Goal: Transaction & Acquisition: Book appointment/travel/reservation

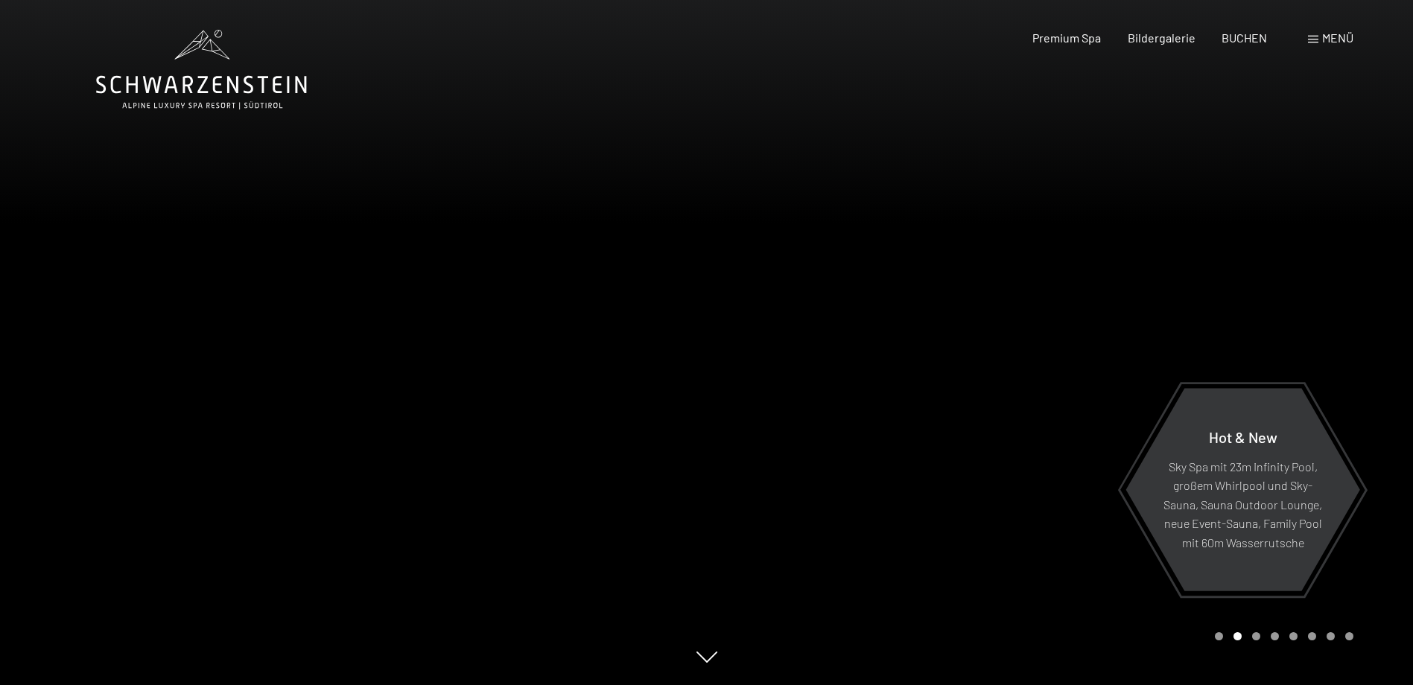
click at [1218, 641] on div at bounding box center [1060, 342] width 707 height 685
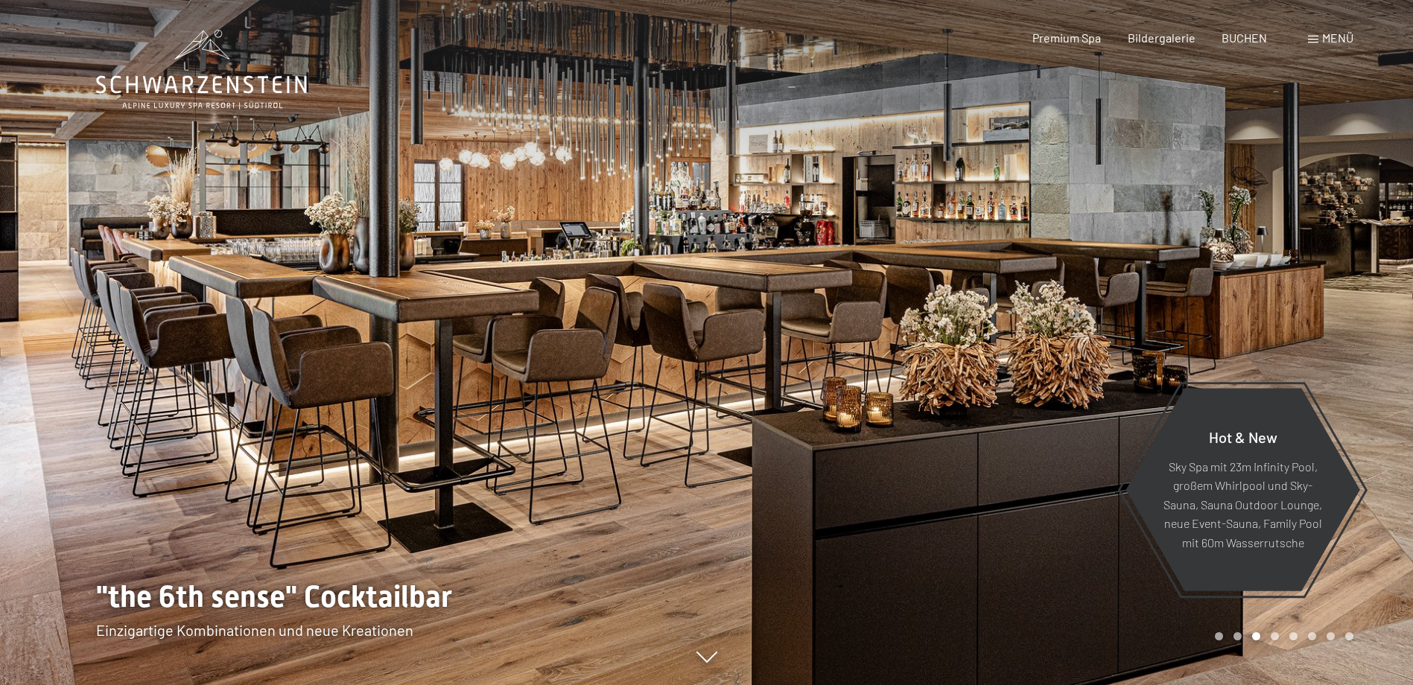
click at [1373, 588] on div at bounding box center [1060, 342] width 707 height 685
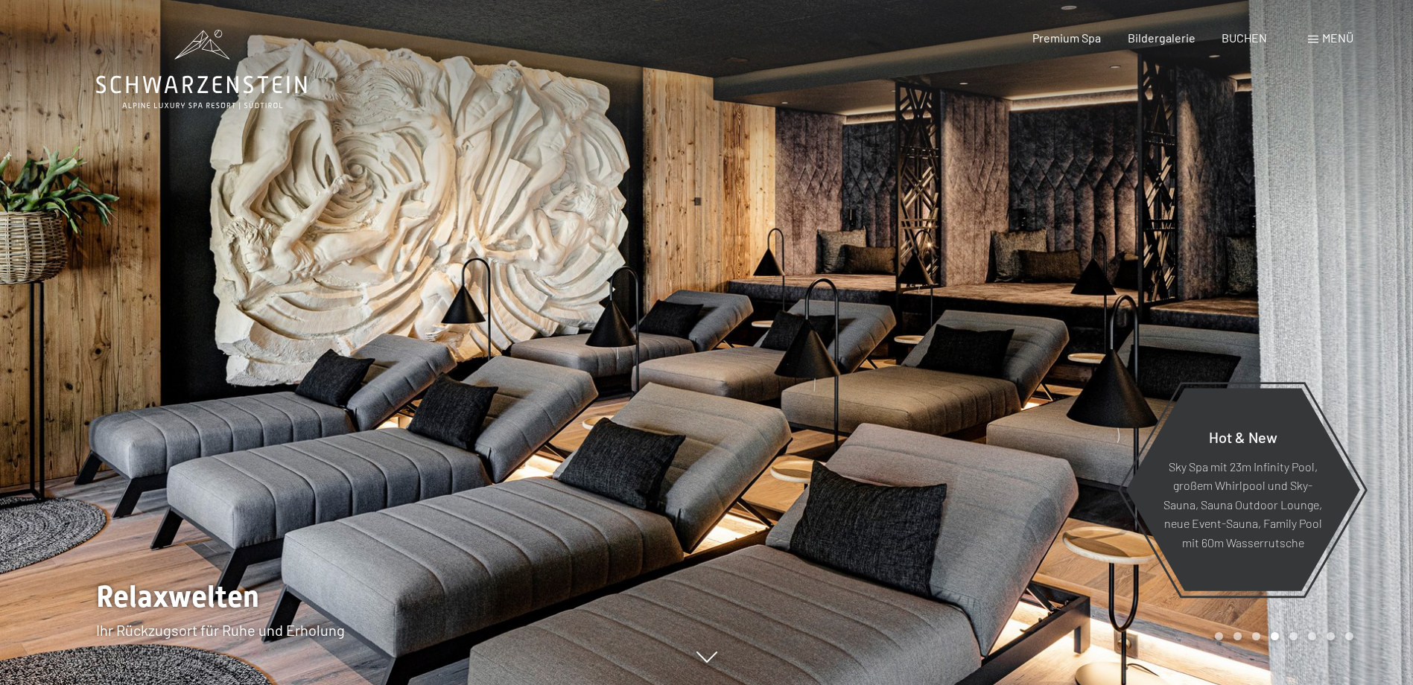
click at [1373, 588] on div at bounding box center [1060, 342] width 707 height 685
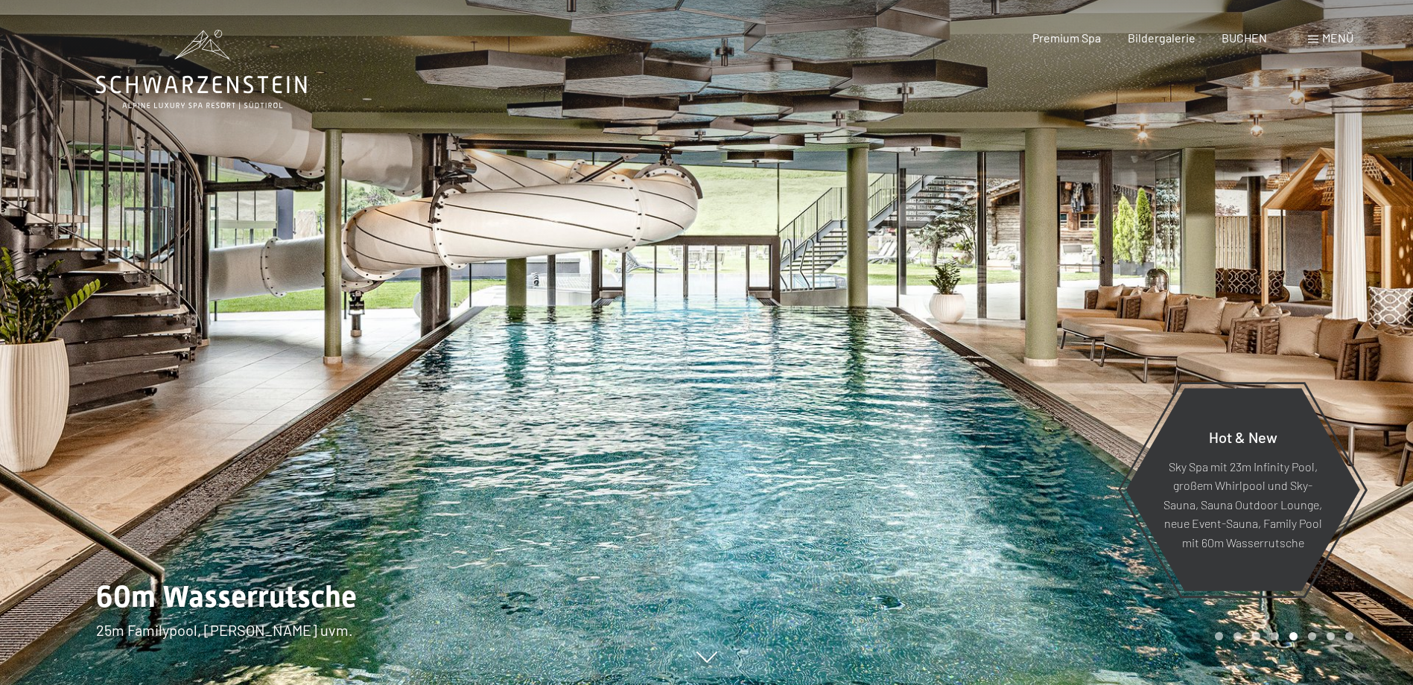
click at [1373, 588] on div at bounding box center [1060, 342] width 707 height 685
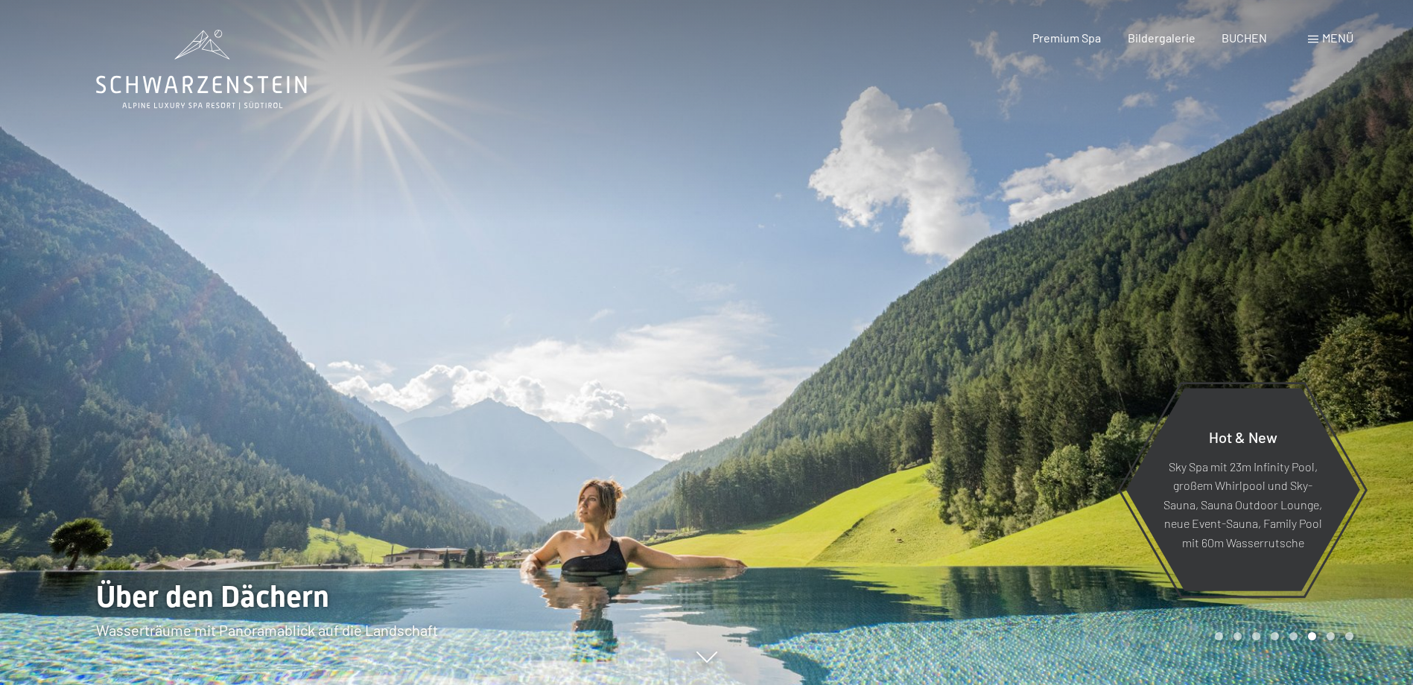
click at [1373, 588] on div at bounding box center [1060, 342] width 707 height 685
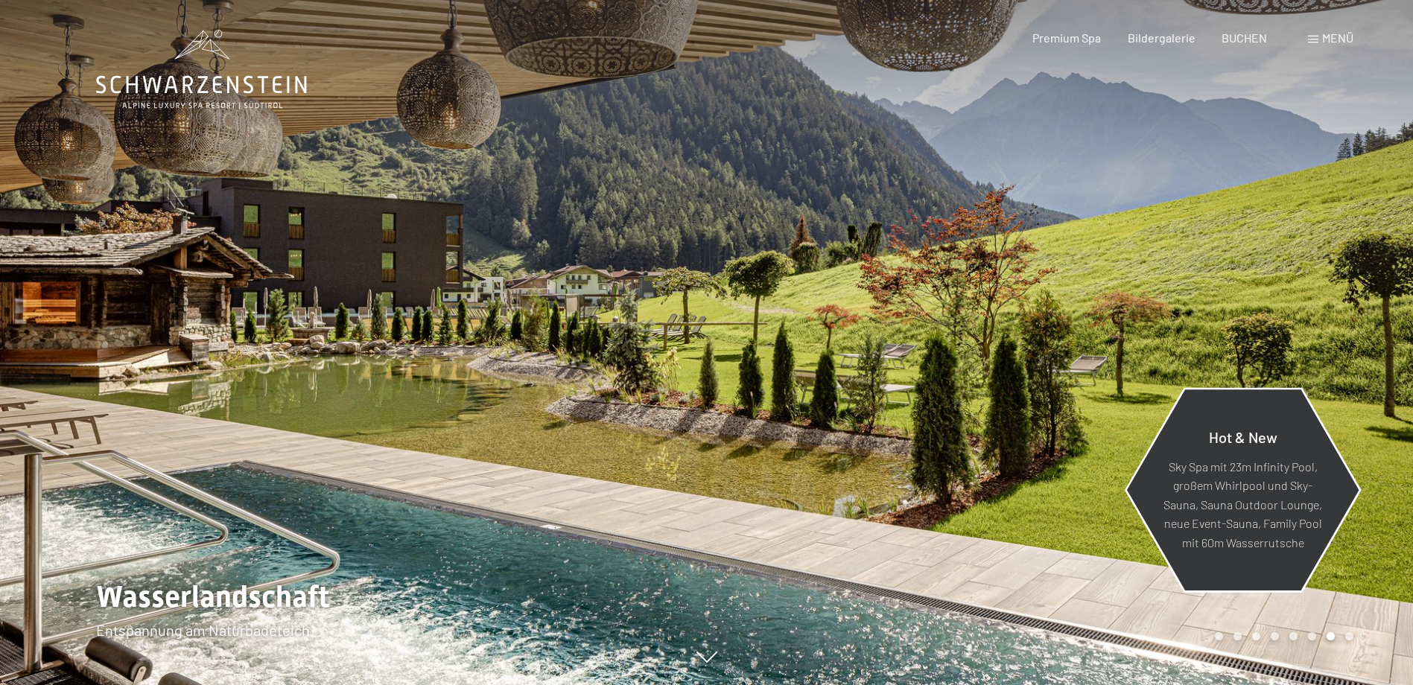
click at [1169, 588] on div "Hot & New Sky Spa mit 23m Infinity Pool, großem Whirlpool und Sky-Sauna, Sauna …" at bounding box center [1243, 489] width 236 height 199
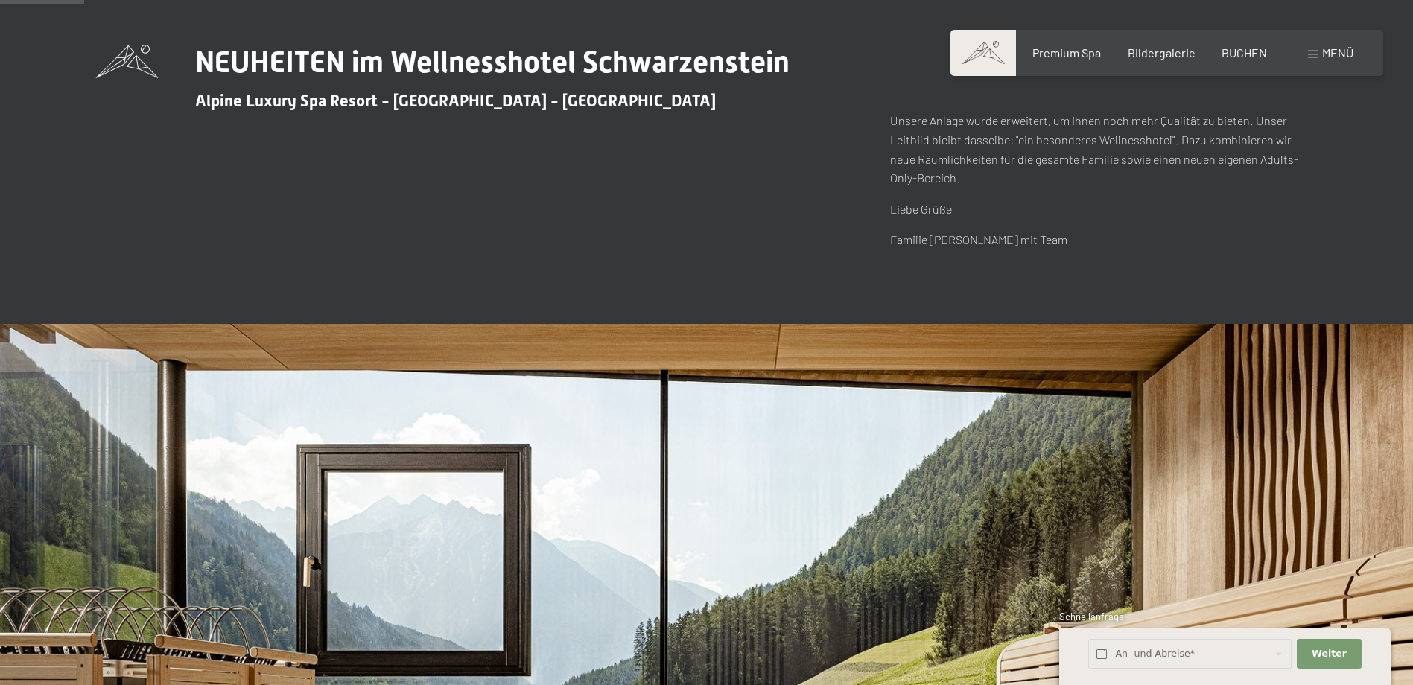
scroll to position [372, 0]
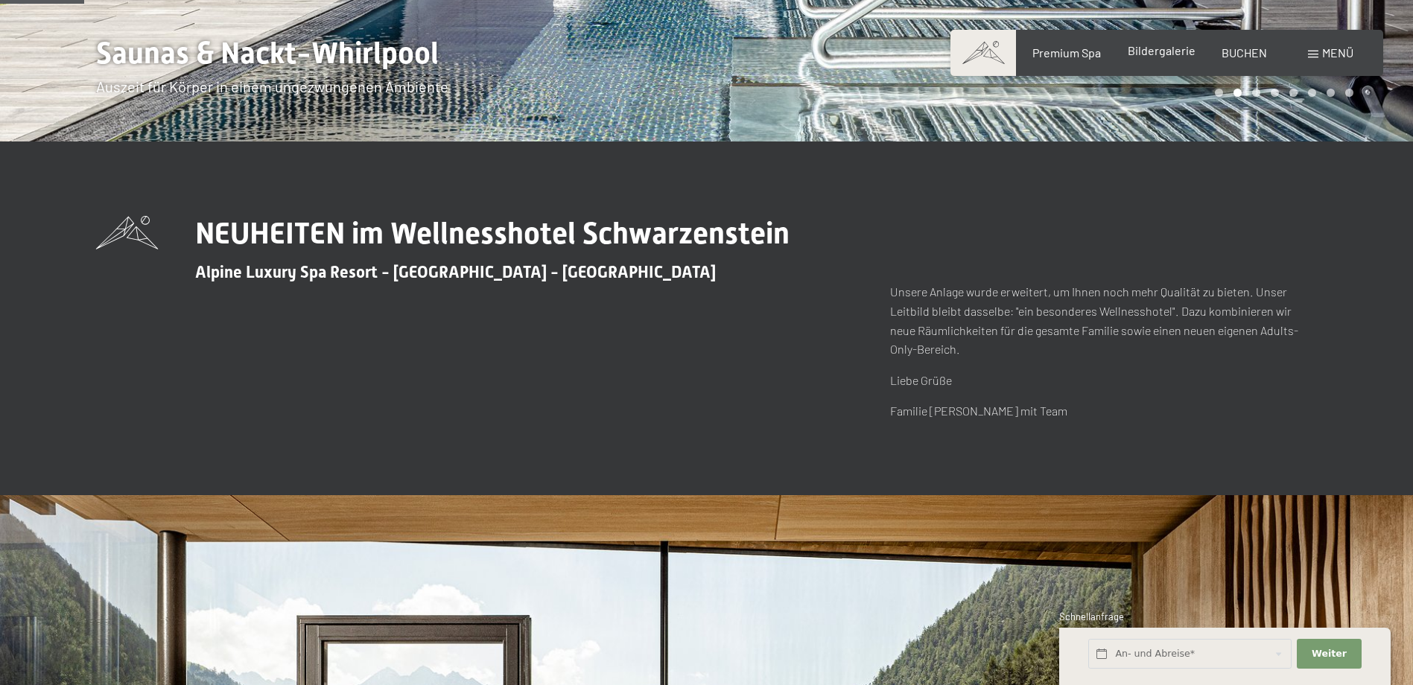
click at [1154, 60] on div "Premium Spa Bildergalerie BUCHEN" at bounding box center [1136, 53] width 313 height 16
click at [1155, 57] on span "Bildergalerie" at bounding box center [1162, 50] width 68 height 14
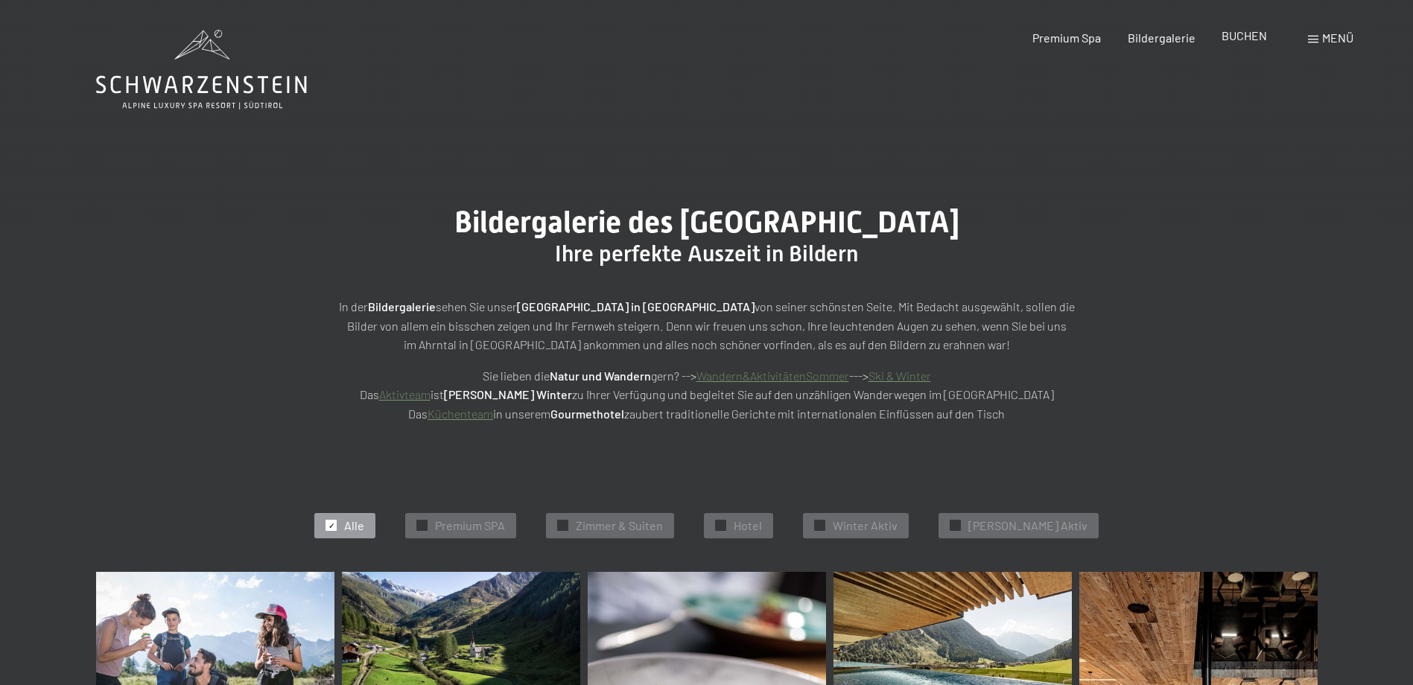
click at [1230, 38] on span "BUCHEN" at bounding box center [1243, 35] width 45 height 14
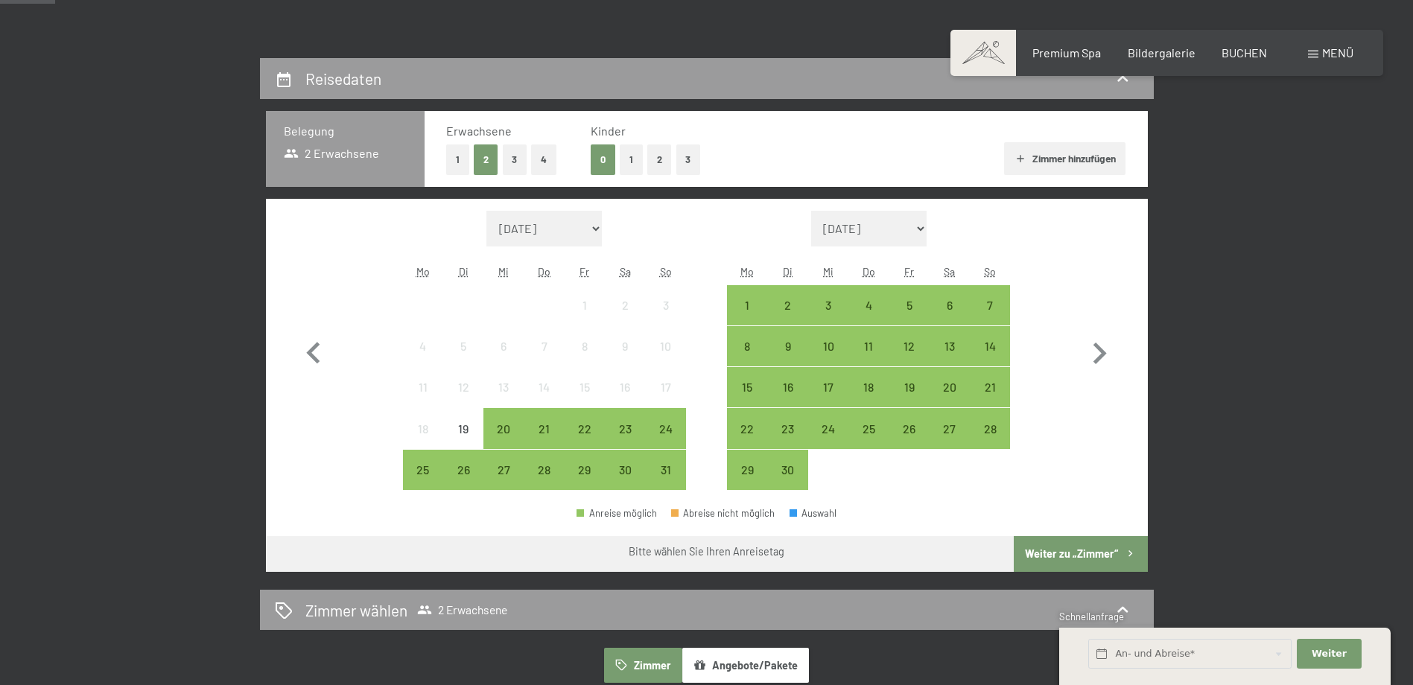
scroll to position [298, 0]
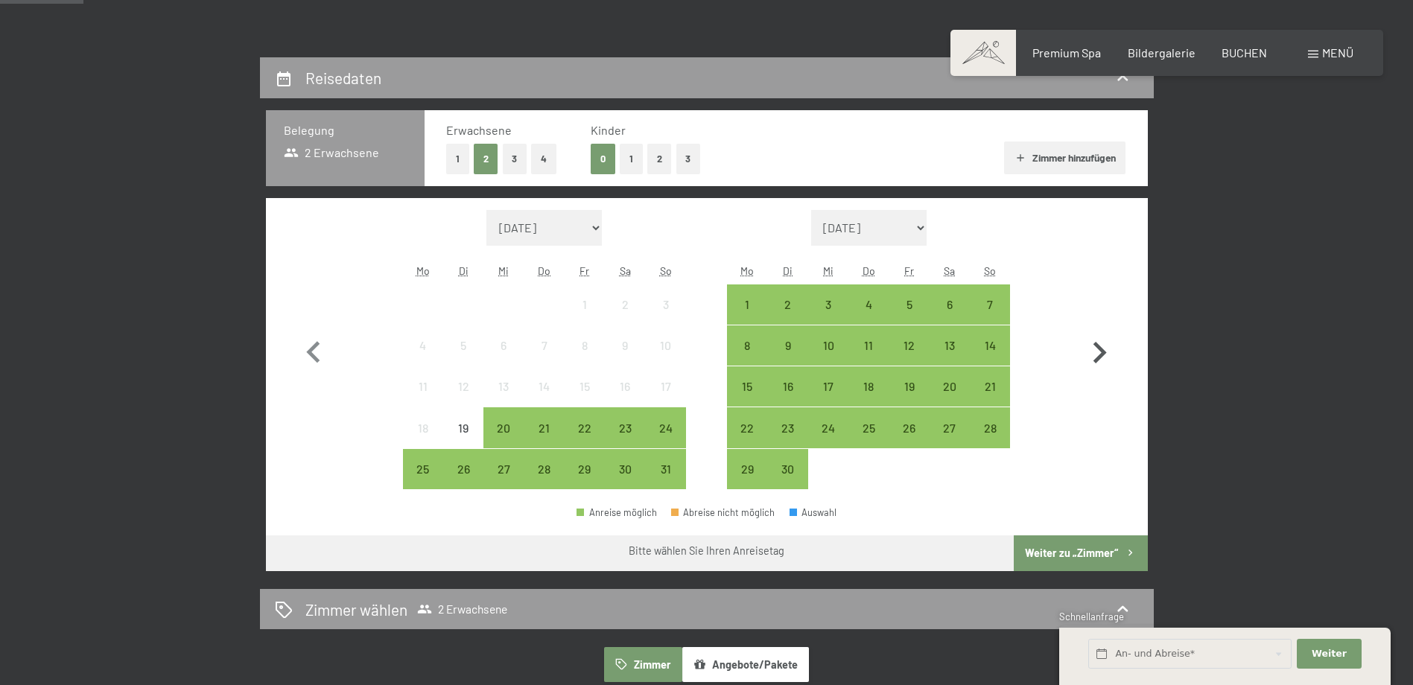
click at [1093, 354] on icon "button" at bounding box center [1099, 352] width 43 height 43
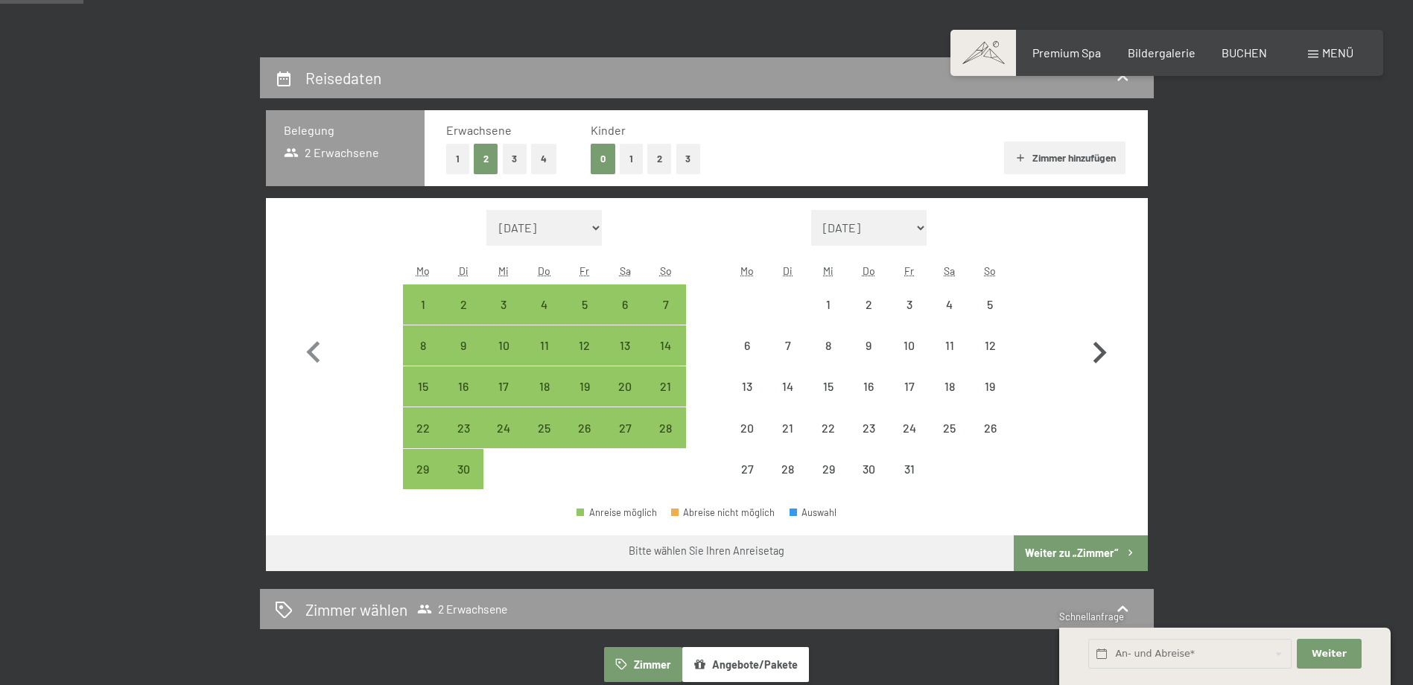
select select "[DATE]"
click at [1093, 354] on icon "button" at bounding box center [1099, 352] width 43 height 43
select select "[DATE]"
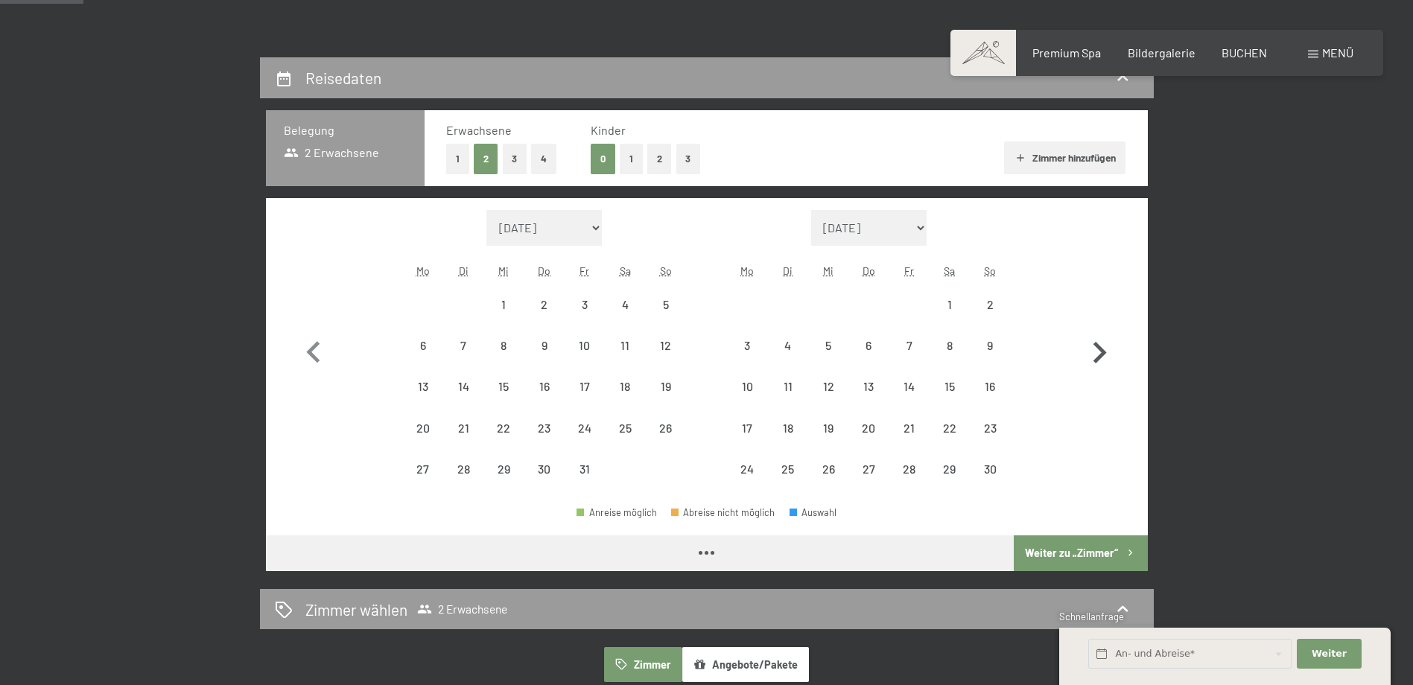
click at [1093, 354] on icon "button" at bounding box center [1099, 352] width 43 height 43
select select "[DATE]"
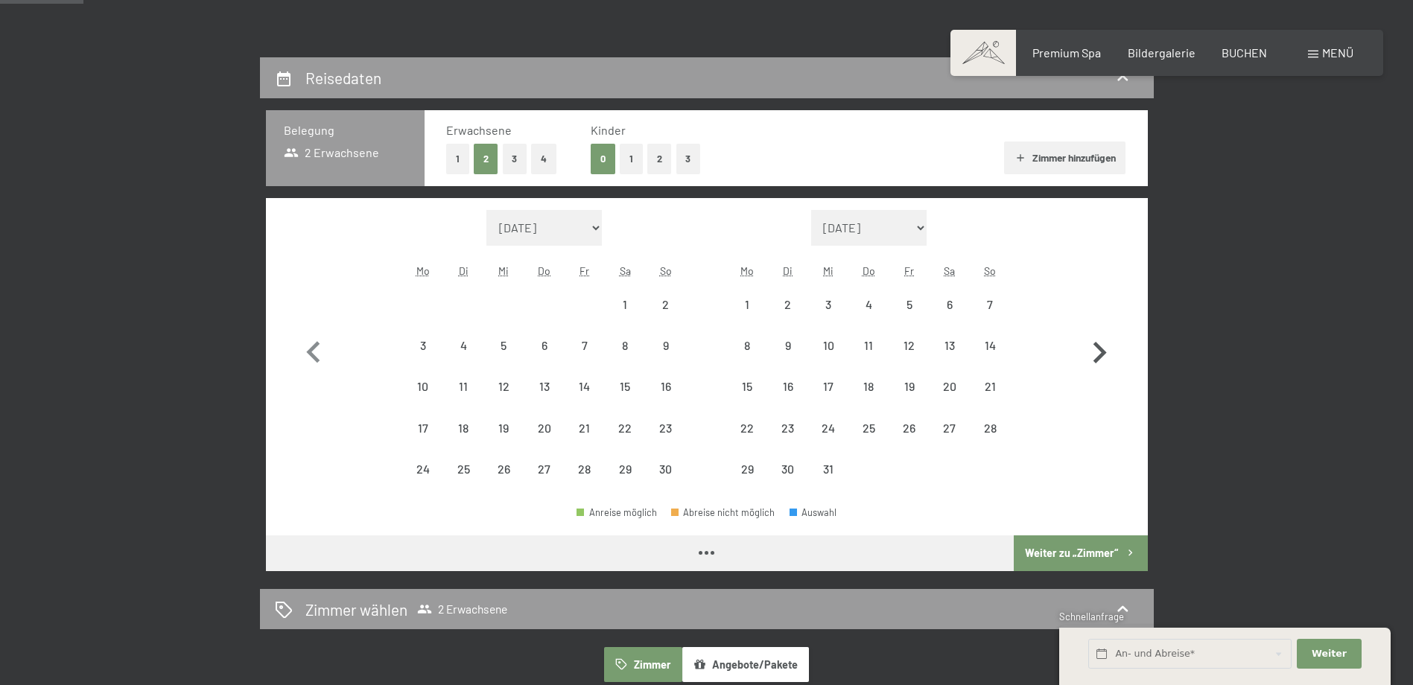
click at [1093, 354] on icon "button" at bounding box center [1099, 352] width 43 height 43
select select "[DATE]"
click at [1093, 354] on icon "button" at bounding box center [1099, 352] width 43 height 43
select select "[DATE]"
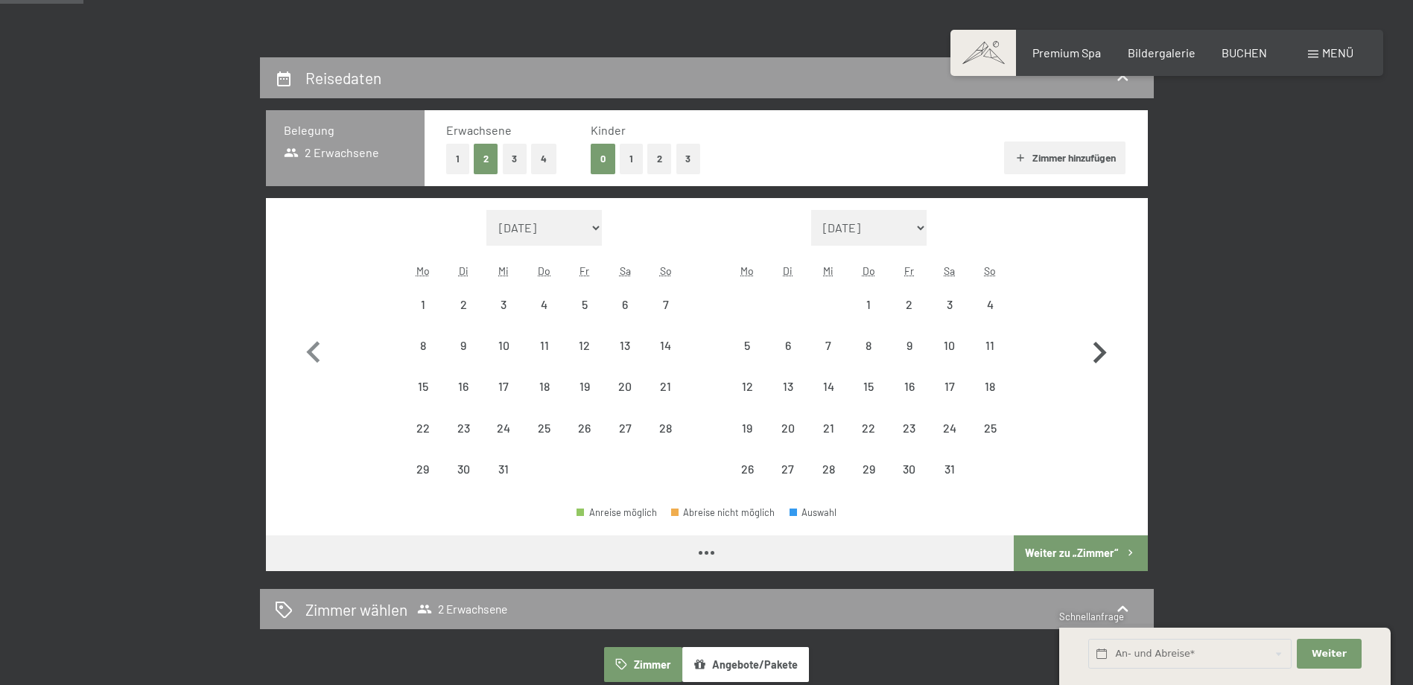
select select "[DATE]"
click at [1093, 354] on icon "button" at bounding box center [1099, 352] width 43 height 43
select select "[DATE]"
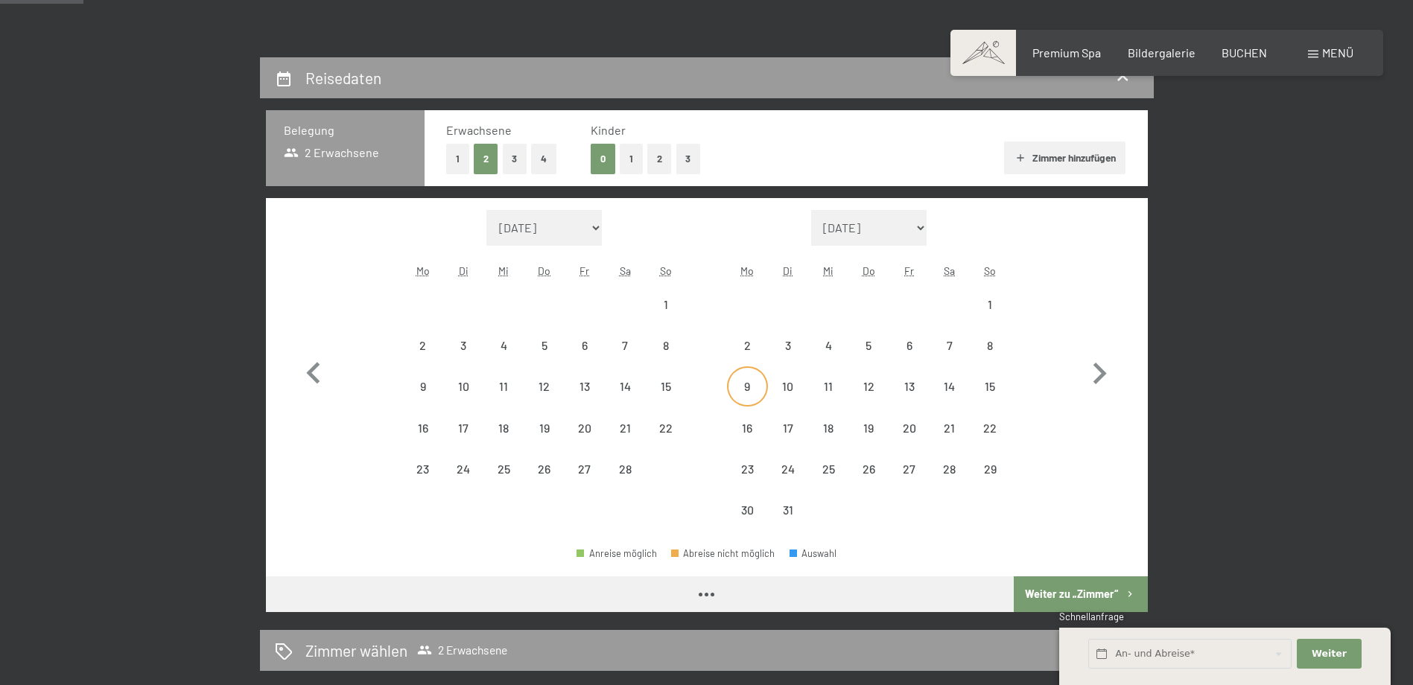
select select "[DATE]"
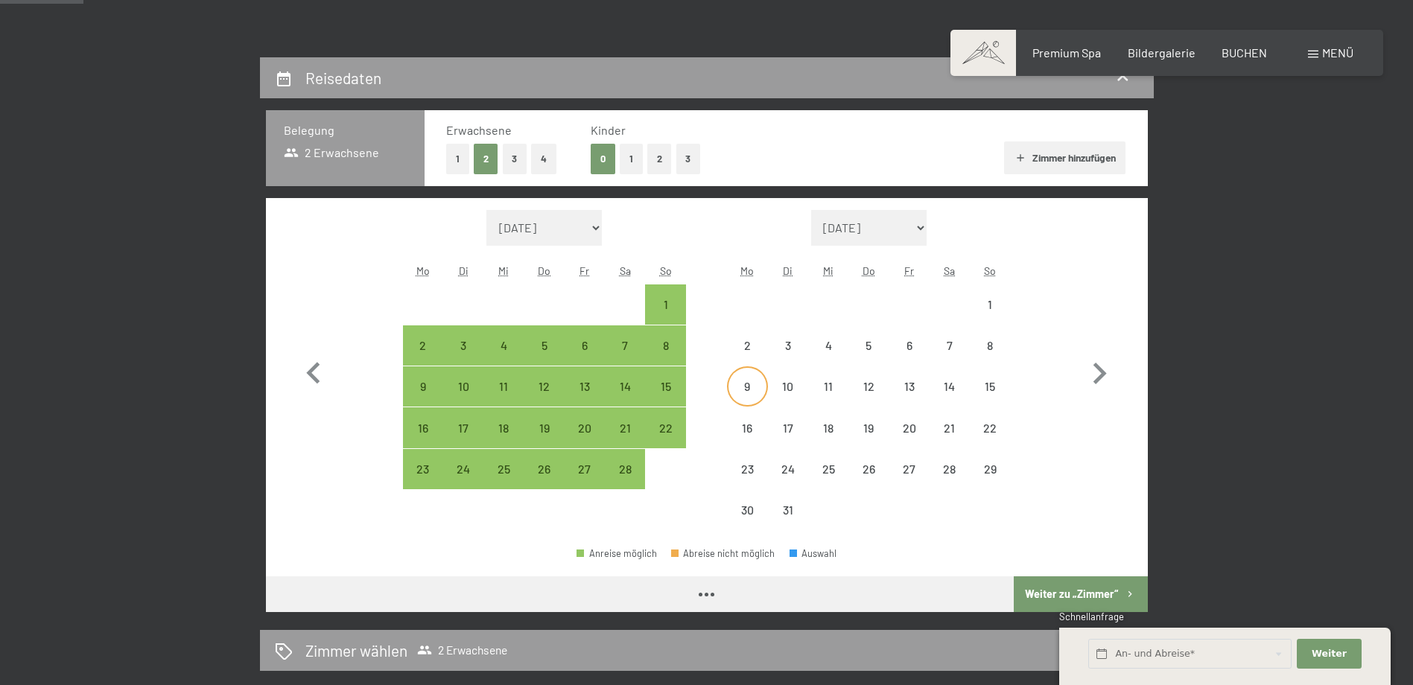
select select "[DATE]"
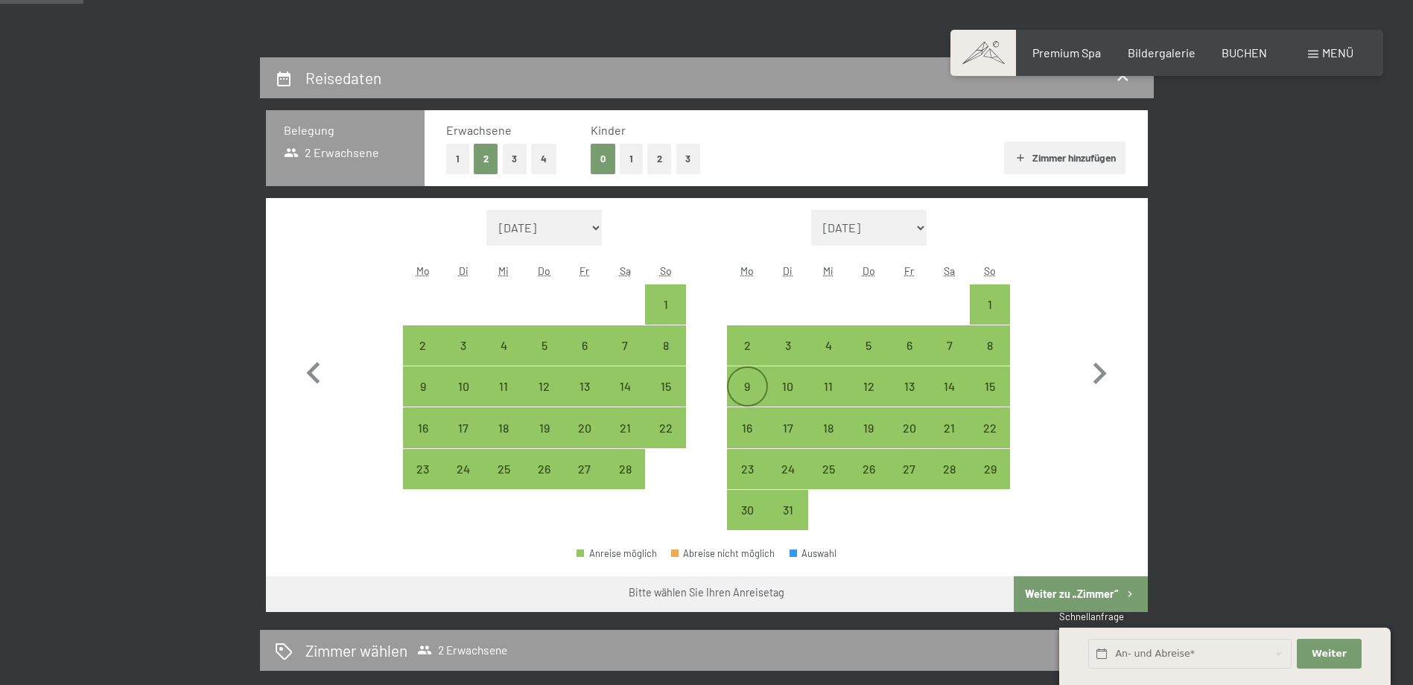
click at [740, 381] on div "9" at bounding box center [746, 399] width 37 height 37
select select "[DATE]"
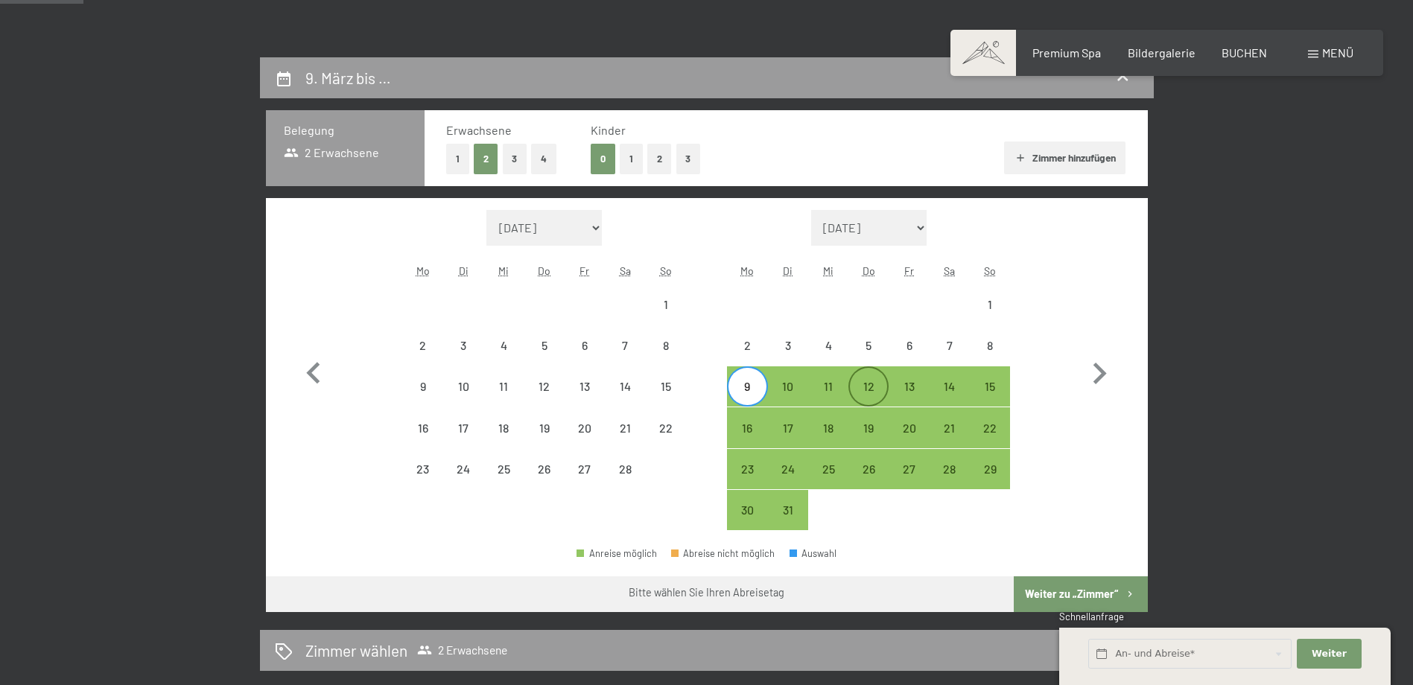
click at [865, 390] on div "12" at bounding box center [868, 399] width 37 height 37
select select "[DATE]"
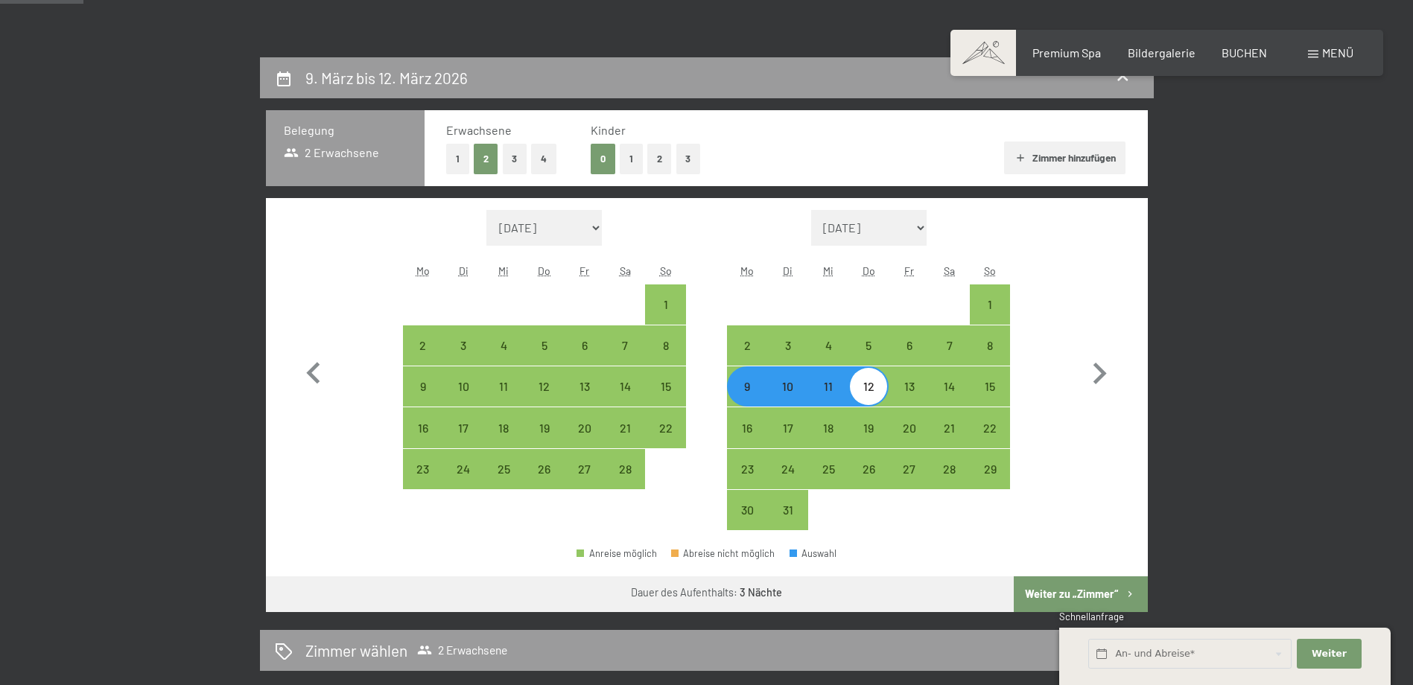
click at [1104, 596] on button "Weiter zu „Zimmer“" at bounding box center [1080, 594] width 133 height 36
select select "[DATE]"
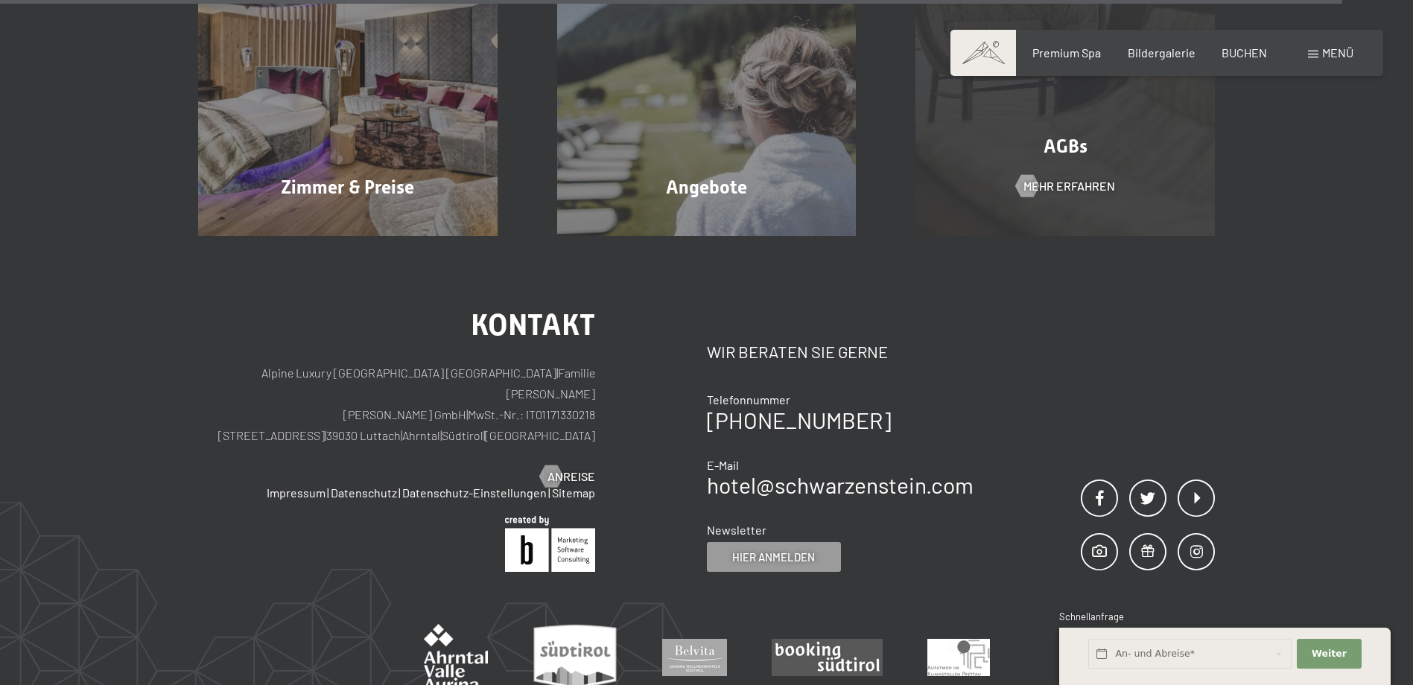
scroll to position [4412, 0]
